Goal: Information Seeking & Learning: Learn about a topic

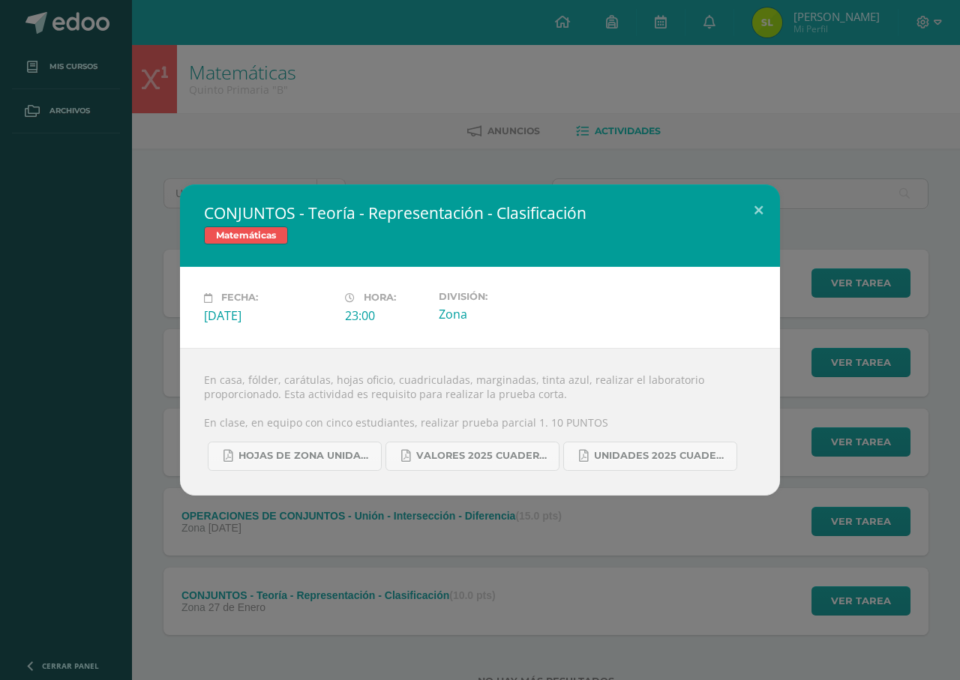
click at [60, 20] on div "CONJUNTOS - Teoría - Representación - Clasificación Matemáticas Fecha: [DATE] H…" at bounding box center [480, 340] width 960 height 680
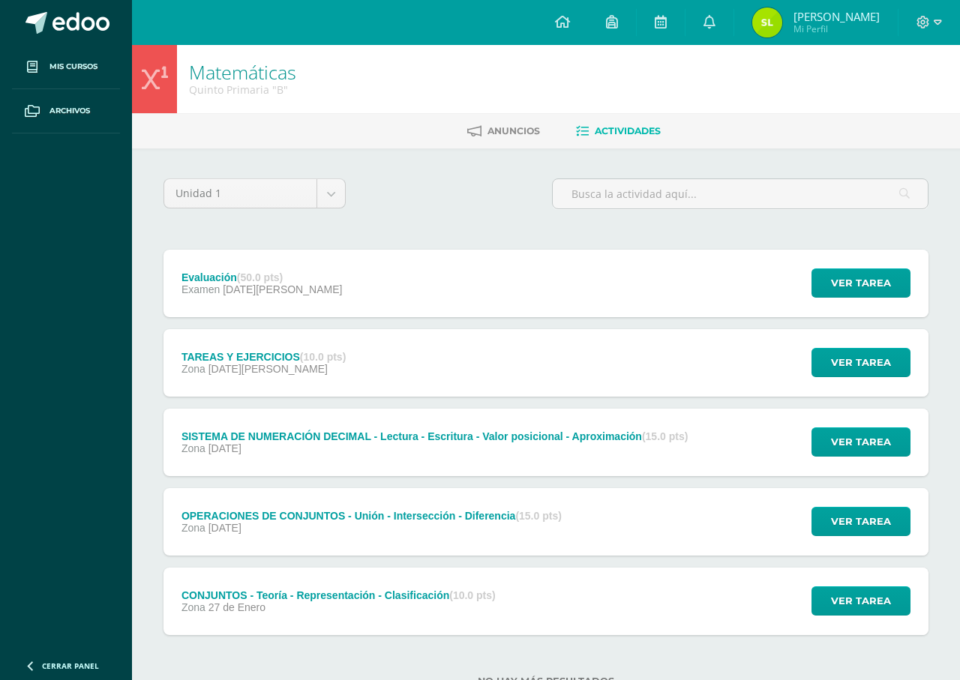
click at [78, 29] on div "CONJUNTOS - Teoría - Representación - Clasificación Matemáticas Fecha: Lunes 27…" at bounding box center [480, 340] width 960 height 680
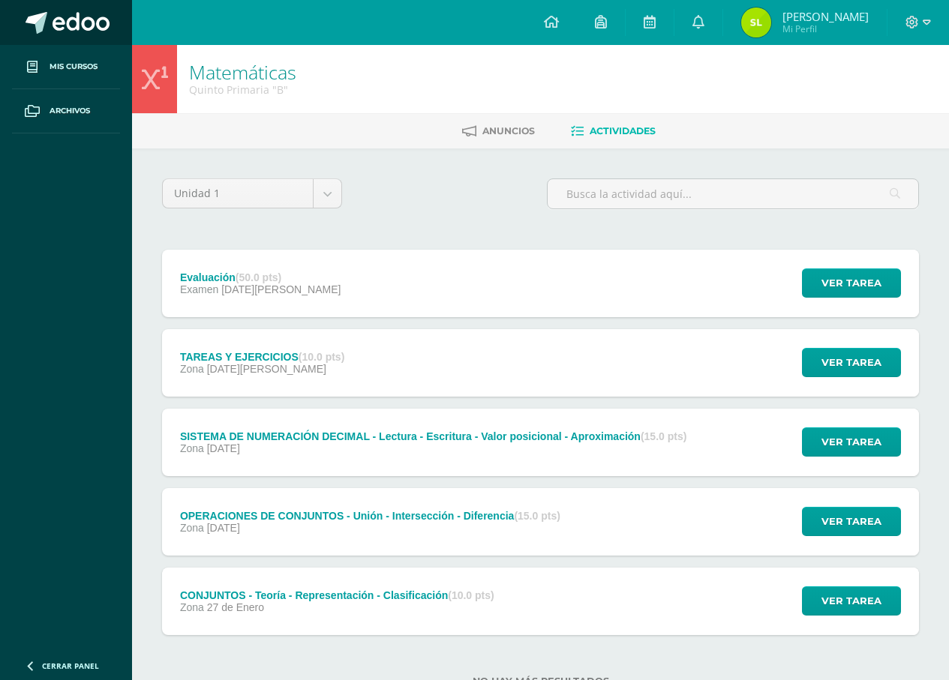
click at [79, 30] on span at bounding box center [81, 23] width 57 height 23
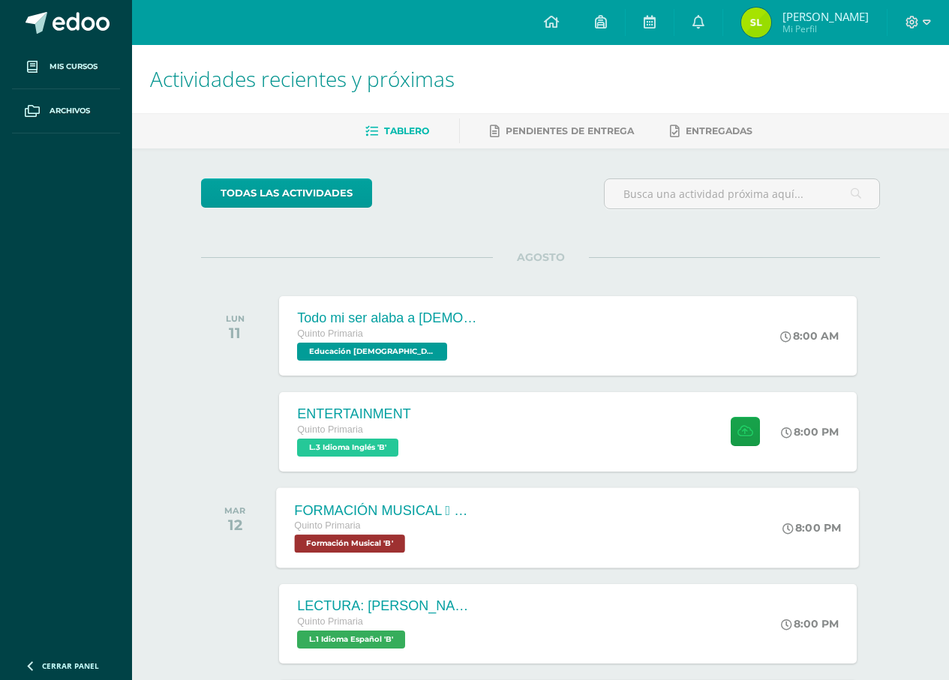
click at [433, 530] on div "Quinto Primaria" at bounding box center [386, 526] width 182 height 17
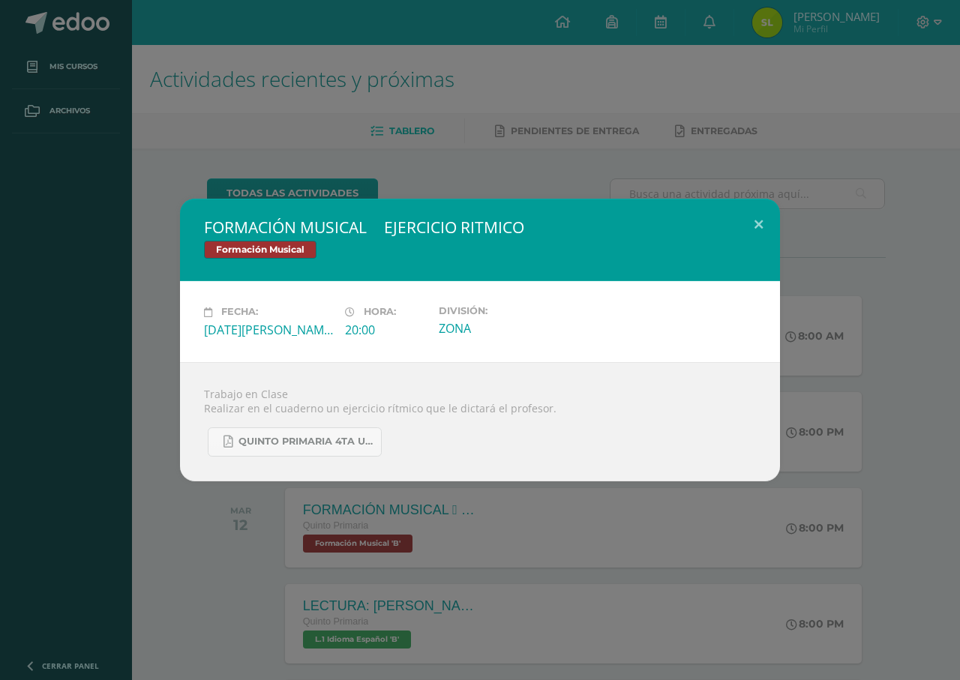
click at [491, 520] on div "FORMACIÓN MUSICAL  EJERCICIO RITMICO Formación Musical Fecha: Martes 12 de Ago…" at bounding box center [480, 340] width 960 height 680
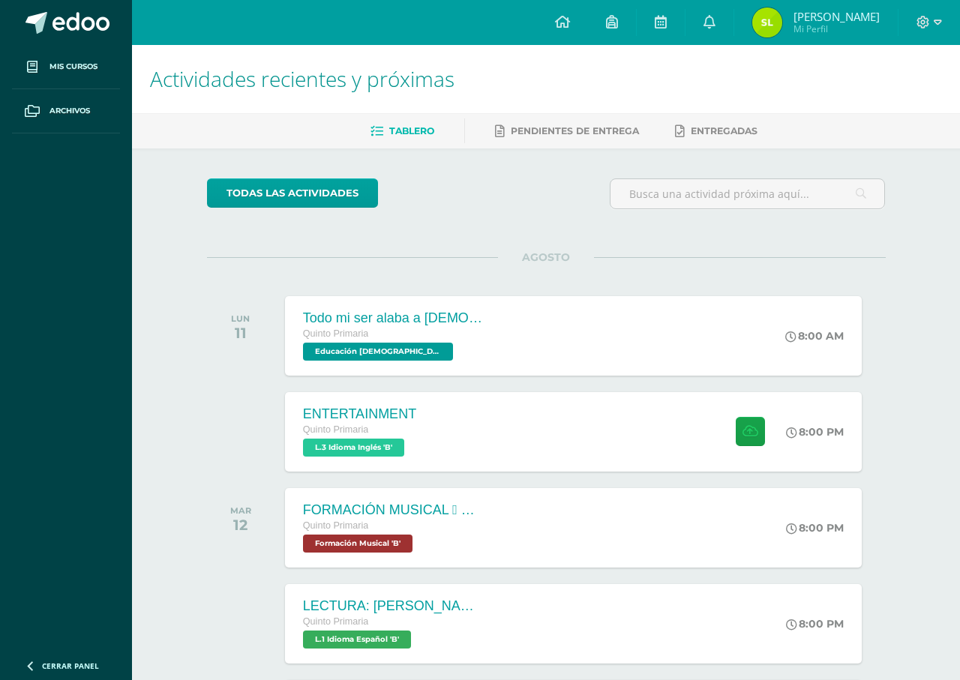
click at [481, 410] on div "QUINTO PRIMARIA 4TA UNIDAD.pdf" at bounding box center [480, 427] width 497 height 38
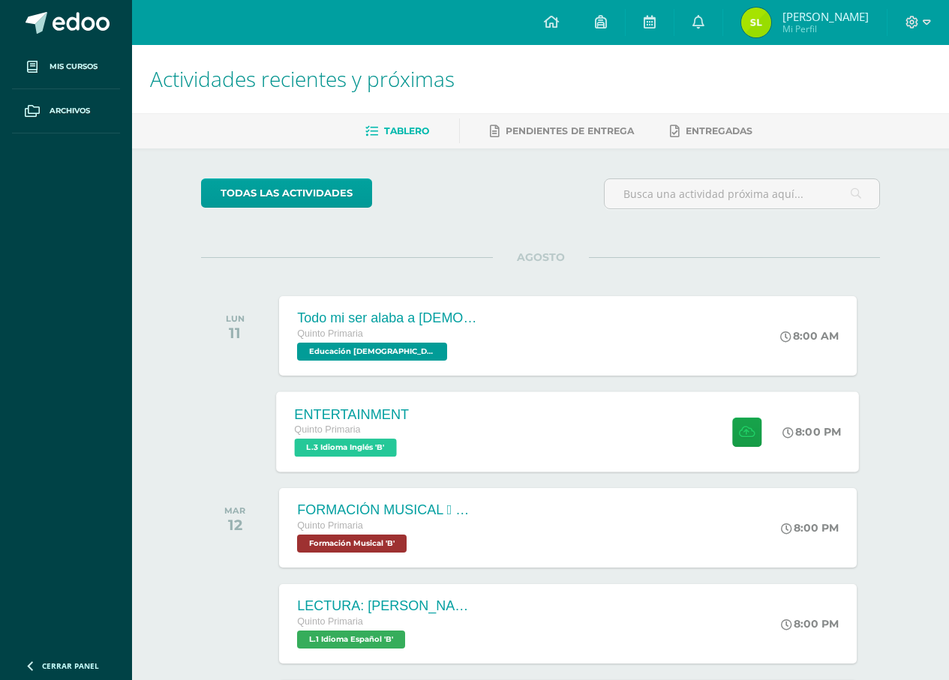
click at [479, 423] on div "ENTERTAINMENT Quinto Primaria L.3 Idioma Inglés 'B' 8:00 PM ENTERTAINMENT L.3 I…" at bounding box center [568, 432] width 583 height 80
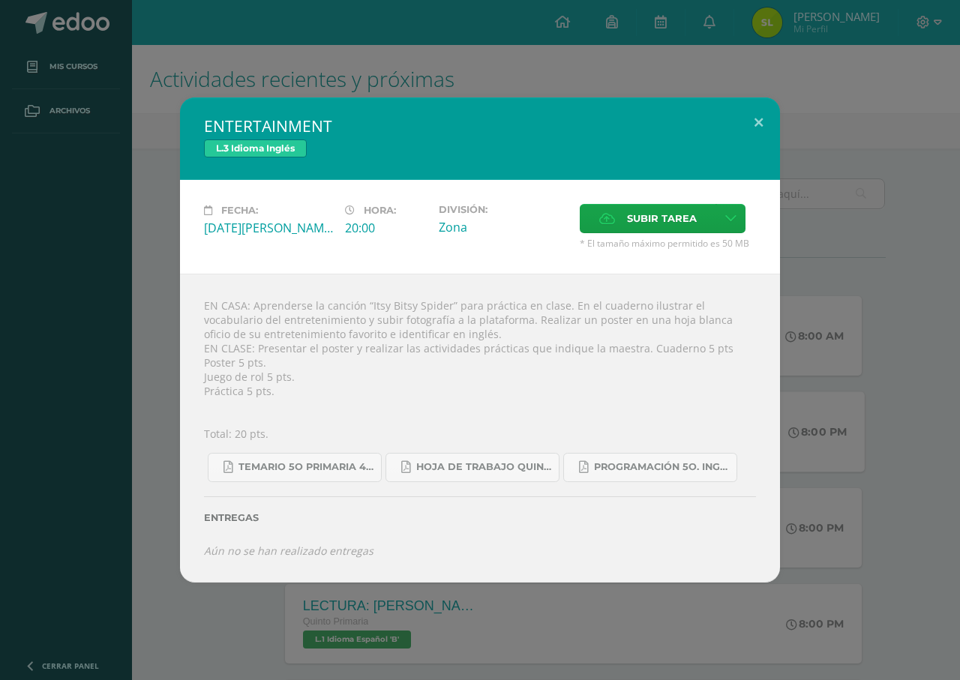
click at [858, 275] on div "ENTERTAINMENT L.3 Idioma Inglés Fecha: Lunes 11 de Agosto Hora: 20:00 División:…" at bounding box center [480, 340] width 948 height 485
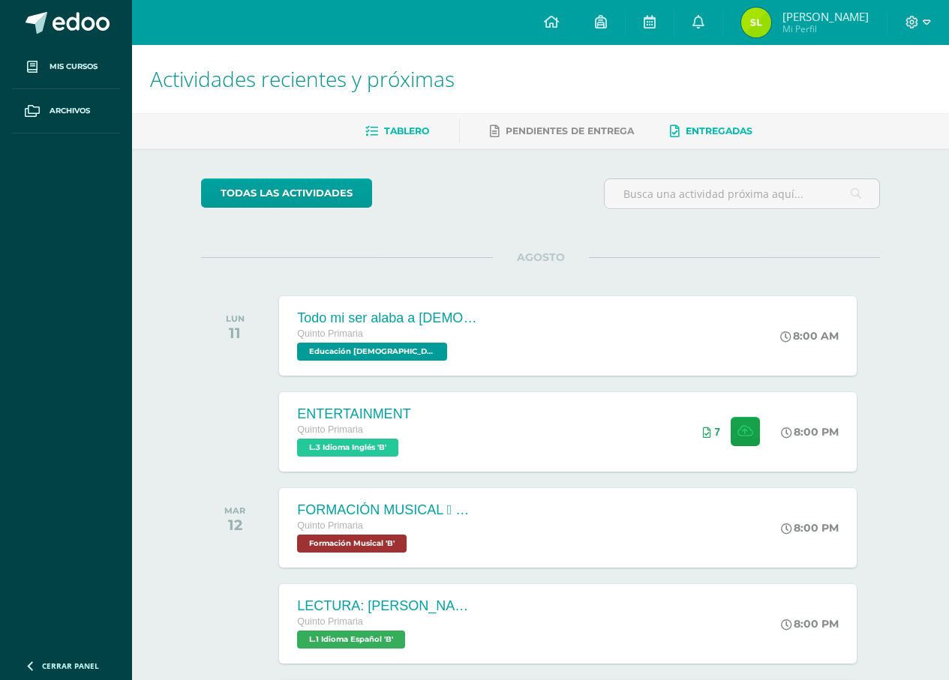
click at [692, 123] on link "Entregadas" at bounding box center [711, 131] width 83 height 24
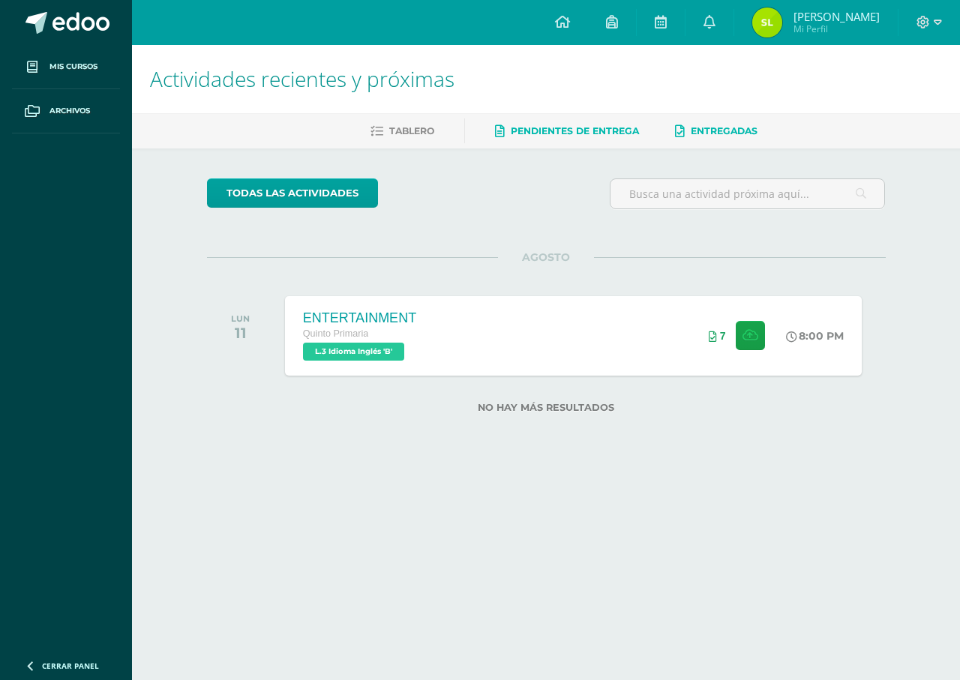
click at [544, 127] on span "Pendientes de entrega" at bounding box center [575, 130] width 128 height 11
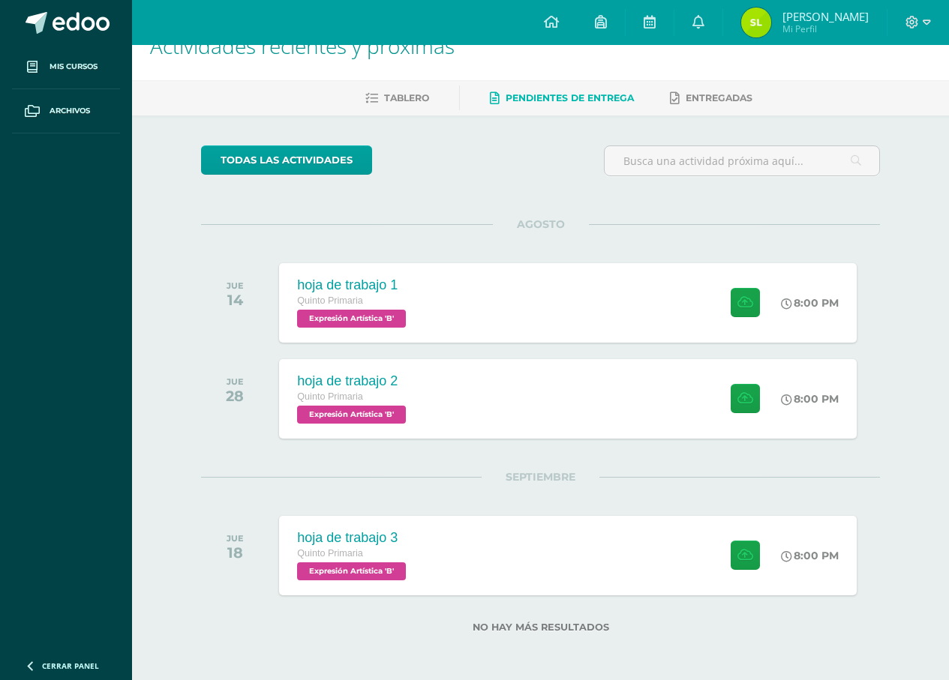
scroll to position [34, 0]
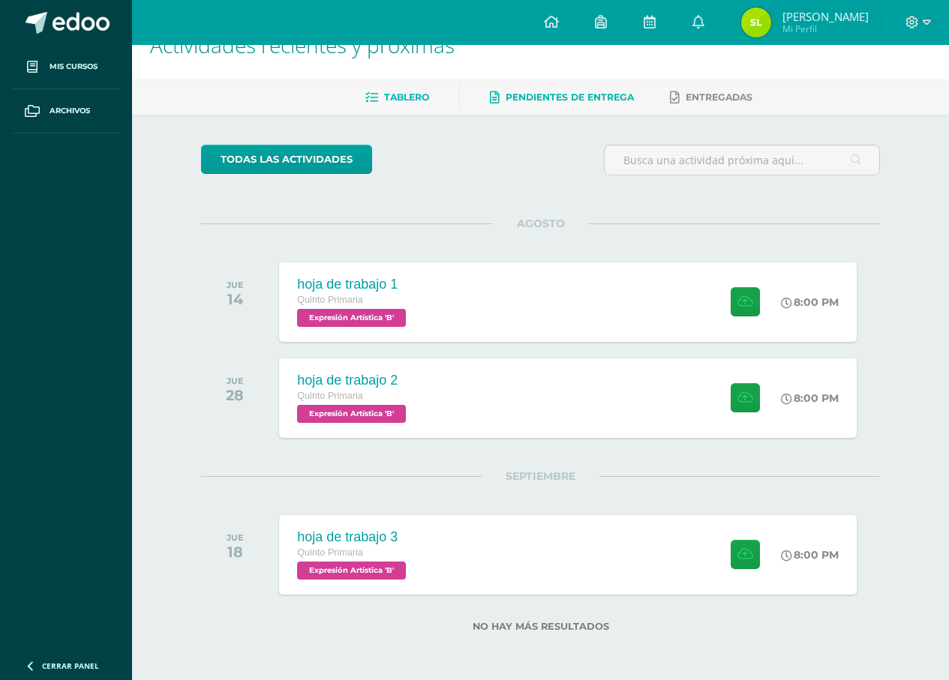
click at [395, 91] on link "Tablero" at bounding box center [397, 98] width 64 height 24
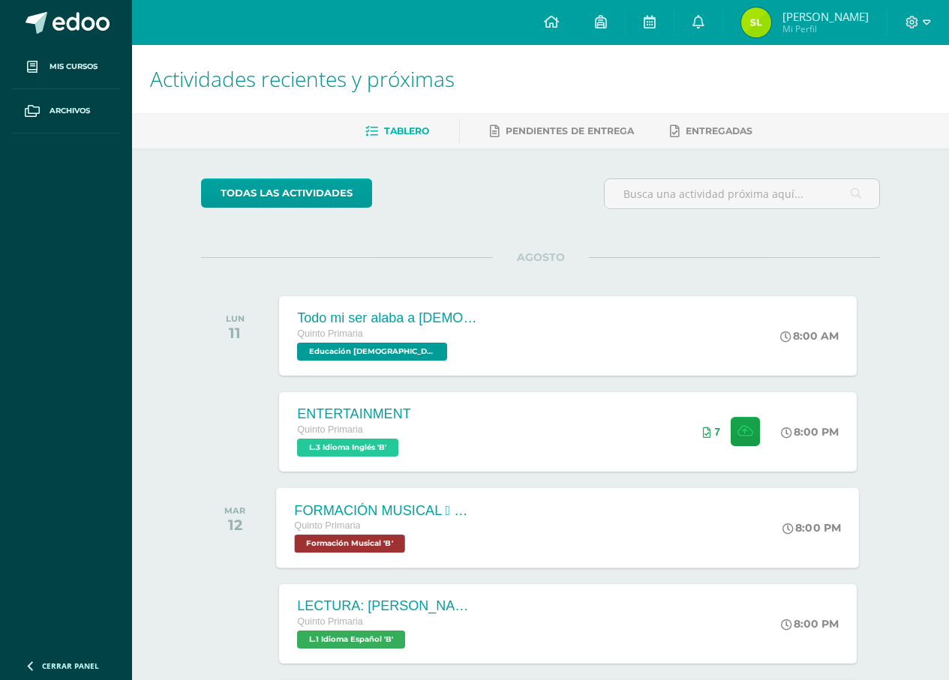
click at [515, 500] on div "FORMACIÓN MUSICAL  EJERCICIO RITMICO Quinto Primaria Formación Musical 'B' 8:0…" at bounding box center [568, 528] width 583 height 80
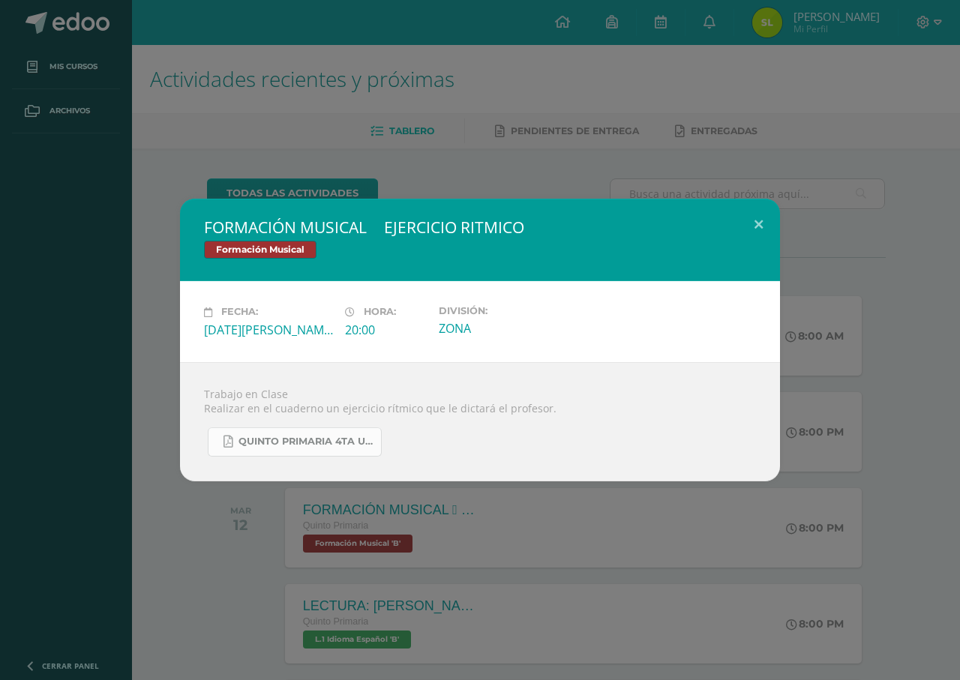
click at [272, 442] on span "QUINTO PRIMARIA 4TA UNIDAD.pdf" at bounding box center [306, 442] width 135 height 12
click at [581, 515] on div "FORMACIÓN MUSICAL  EJERCICIO RITMICO Formación Musical Fecha: Martes 12 de Ago…" at bounding box center [480, 340] width 960 height 680
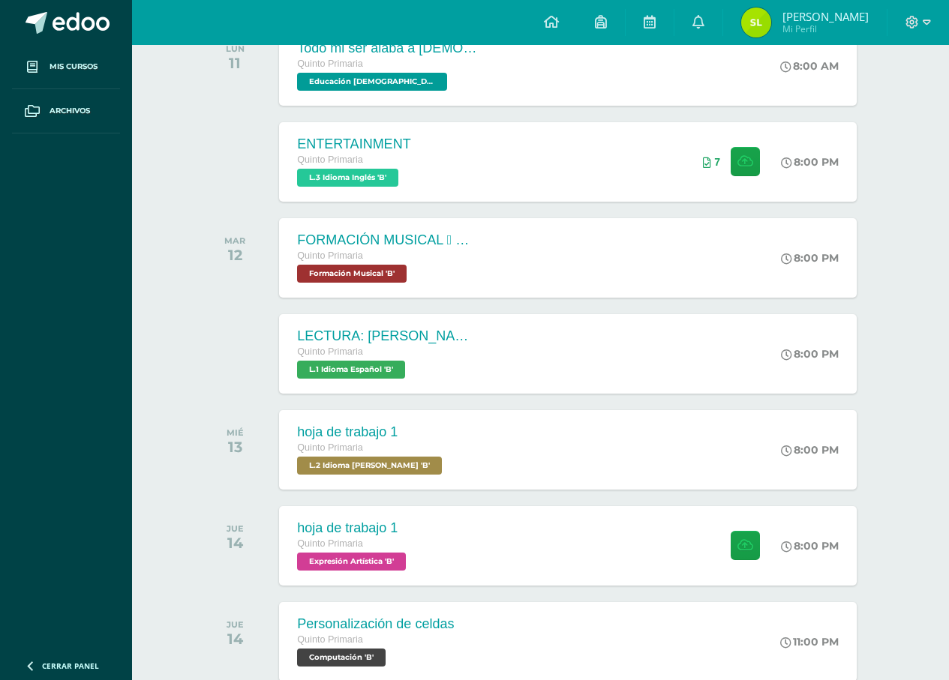
scroll to position [495, 0]
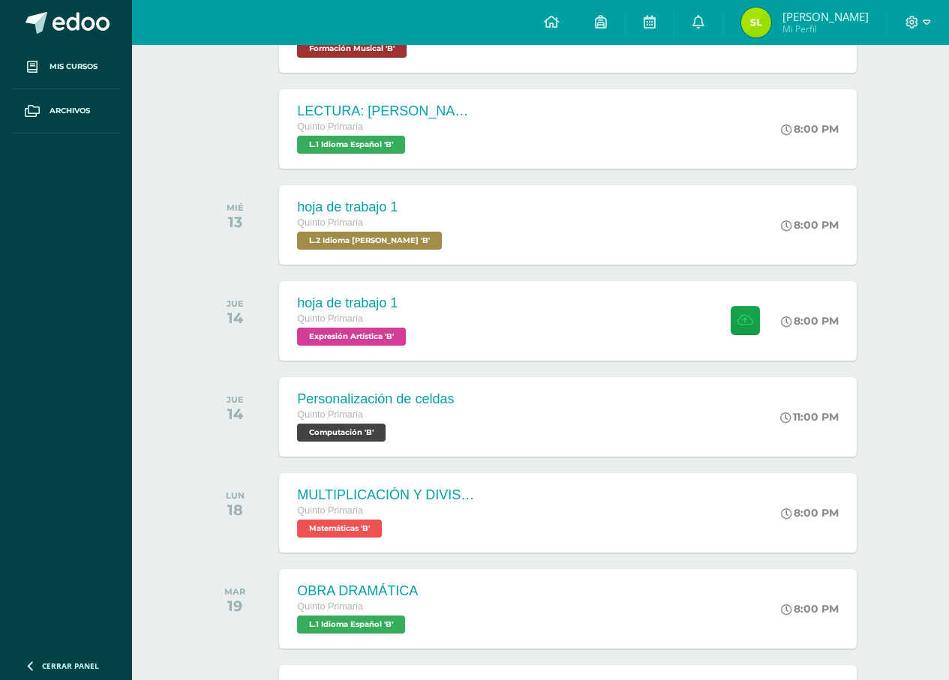
click at [494, 422] on div "Personalización de celdas Quinto Primaria Computación 'B' 11:00 PM Personalizac…" at bounding box center [567, 417] width 577 height 80
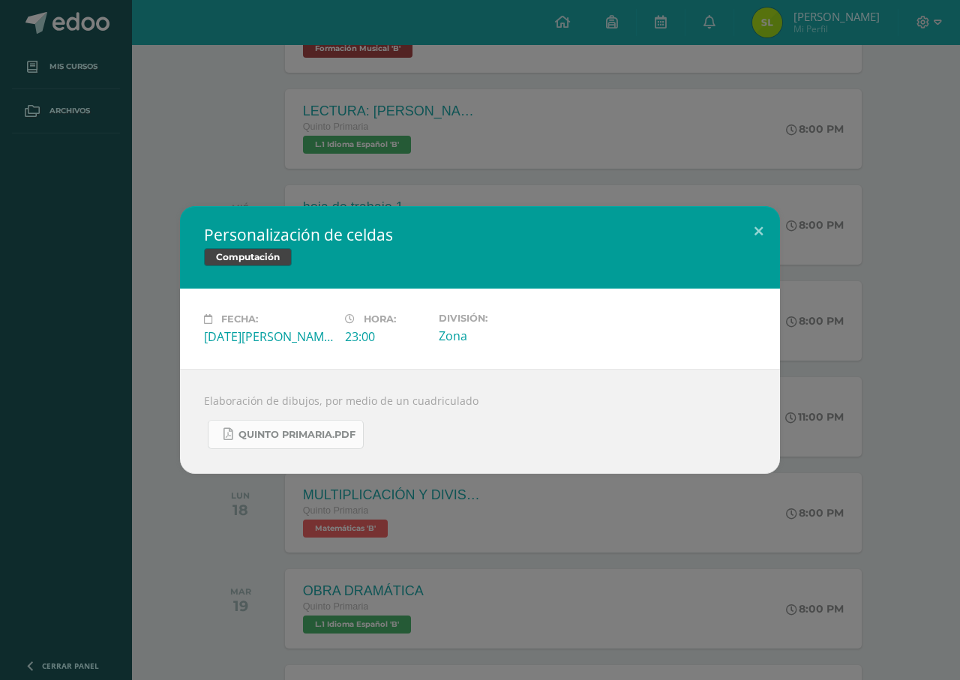
click at [345, 423] on link "Quinto Primaria.pdf" at bounding box center [286, 434] width 156 height 29
click at [505, 462] on div "Elaboración de dibujos, por medio de un cuadriculado Quinto Primaria.pdf" at bounding box center [480, 421] width 600 height 105
click at [461, 504] on div "Personalización de celdas Computación Fecha: Jueves 14 de Agosto Hora: 23:00 Di…" at bounding box center [480, 340] width 960 height 680
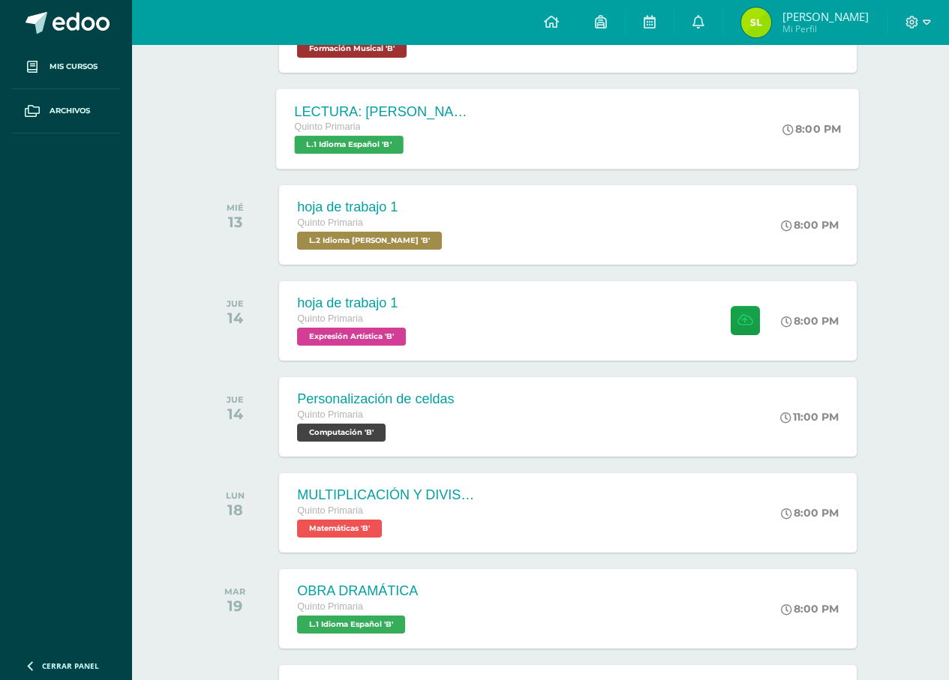
click at [389, 106] on div "LECTURA: [PERSON_NAME] EL DIBUJANTE" at bounding box center [386, 112] width 182 height 16
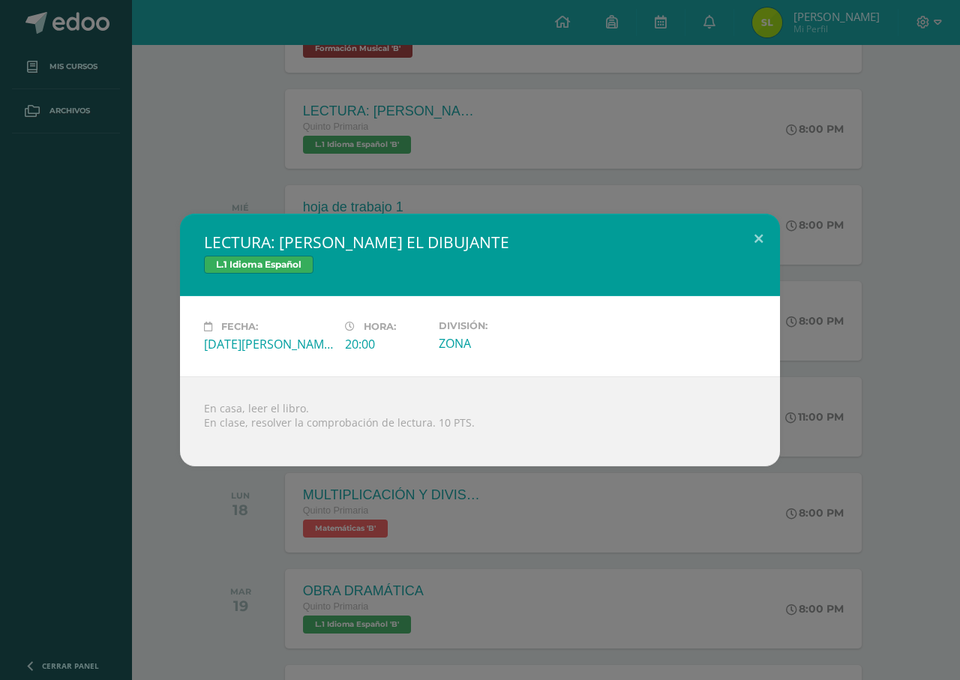
click at [230, 497] on div "LECTURA: ENRIQUE EL DIBUJANTE L.1 Idioma Español Fecha: Martes 12 de Agosto Hor…" at bounding box center [480, 340] width 960 height 680
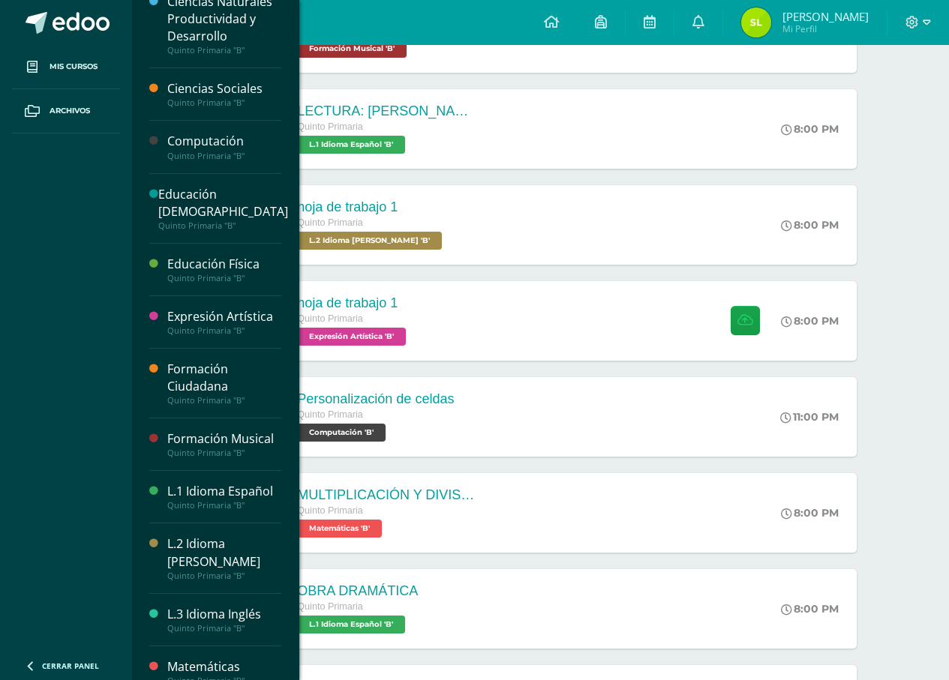
scroll to position [38, 0]
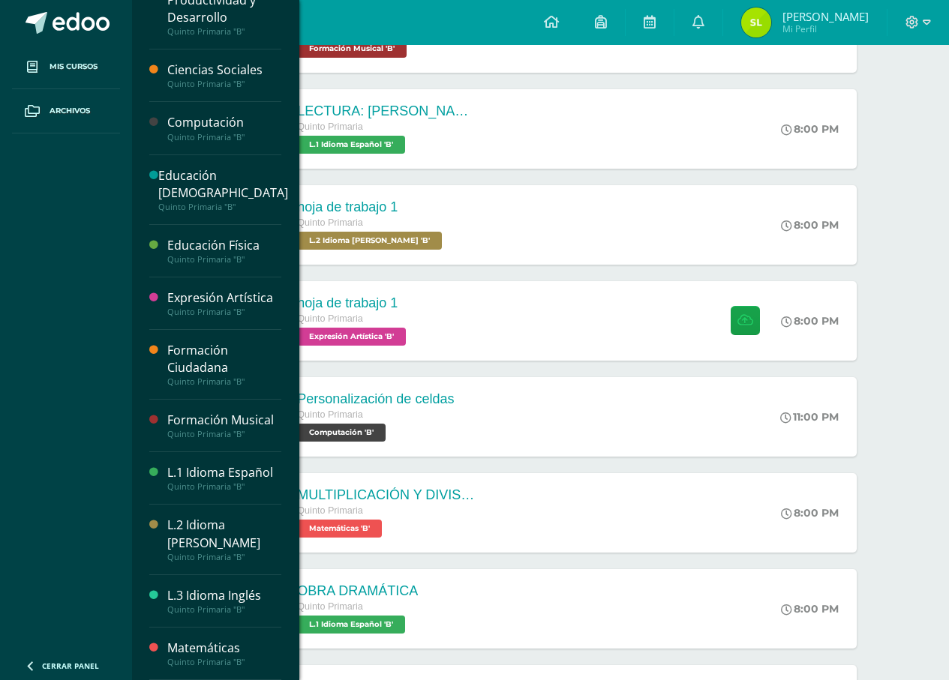
click at [201, 662] on div "Quinto Primaria "B"" at bounding box center [224, 662] width 114 height 11
click at [242, 649] on div "Matemáticas" at bounding box center [224, 648] width 114 height 17
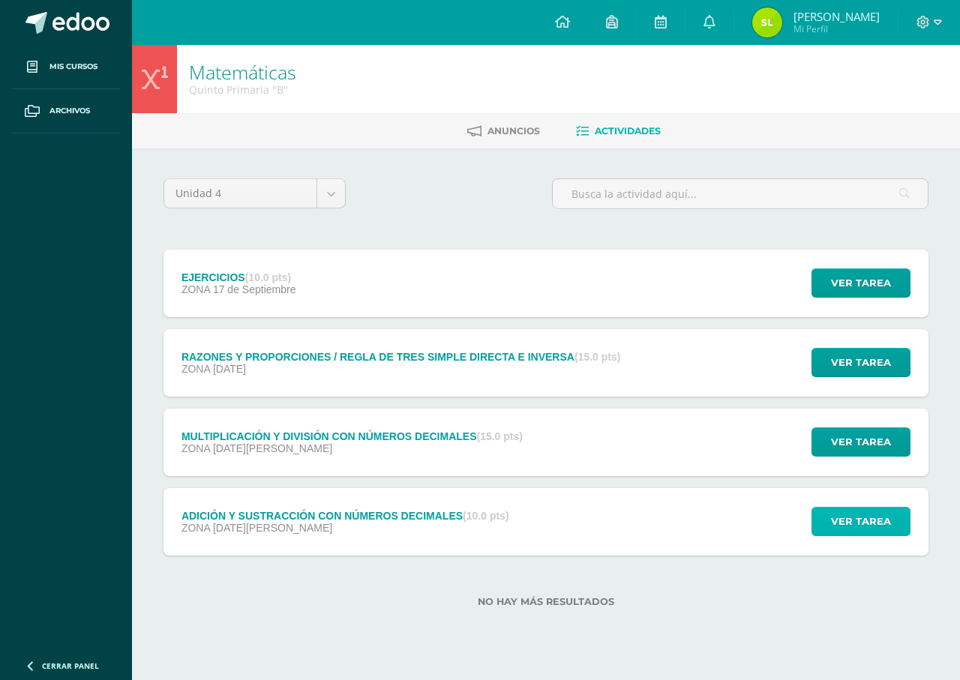
click at [873, 521] on span "Ver tarea" at bounding box center [861, 522] width 60 height 28
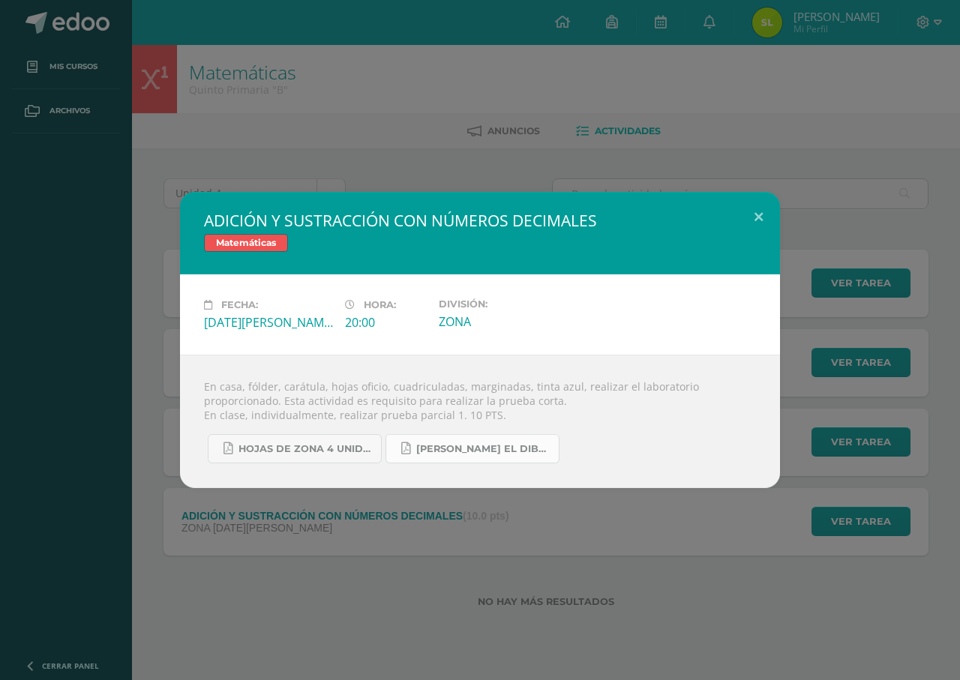
click at [476, 440] on link "[PERSON_NAME] EL DIBUJANTE.pdf" at bounding box center [473, 448] width 174 height 29
drag, startPoint x: 534, startPoint y: 545, endPoint x: 219, endPoint y: 324, distance: 384.6
click at [518, 526] on div "ADICIÓN Y SUSTRACCIÓN CON NÚMEROS DECIMALES Matemáticas Fecha: [DATE][PERSON_NA…" at bounding box center [480, 340] width 960 height 680
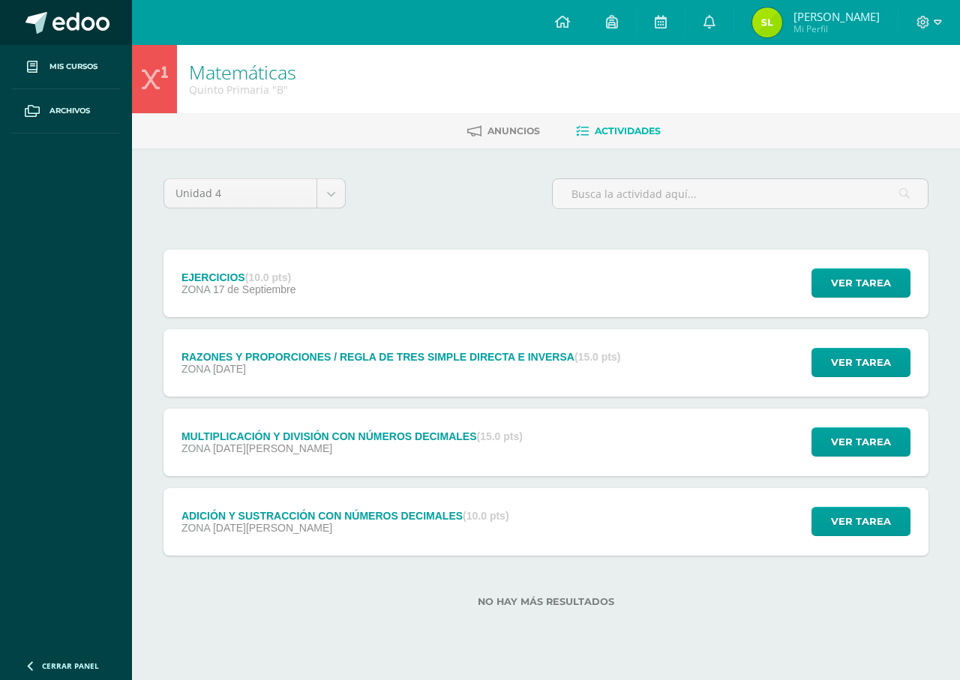
click at [107, 19] on span at bounding box center [81, 23] width 57 height 23
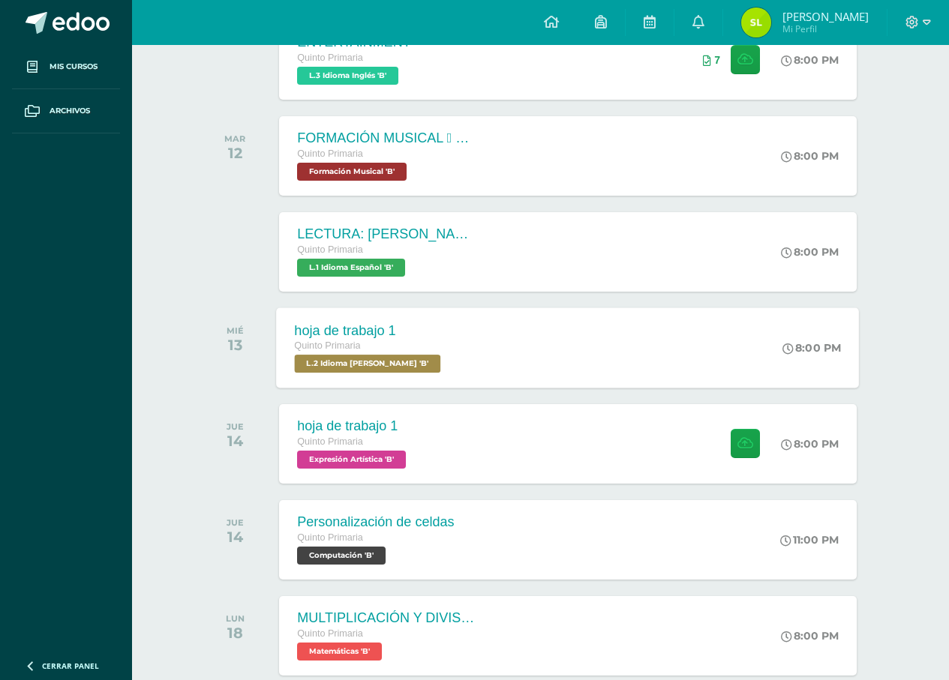
scroll to position [420, 0]
